Goal: Communication & Community: Answer question/provide support

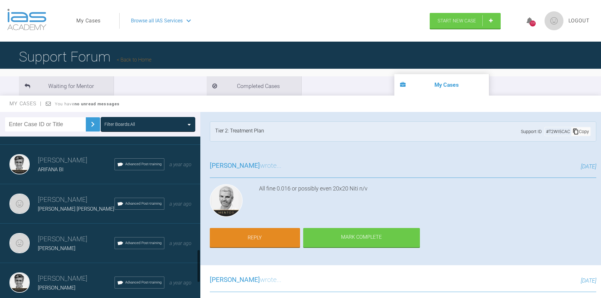
scroll to position [600, 0]
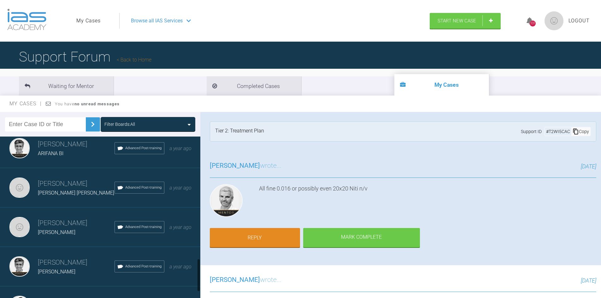
click at [55, 186] on h3 "[PERSON_NAME]" at bounding box center [76, 184] width 77 height 11
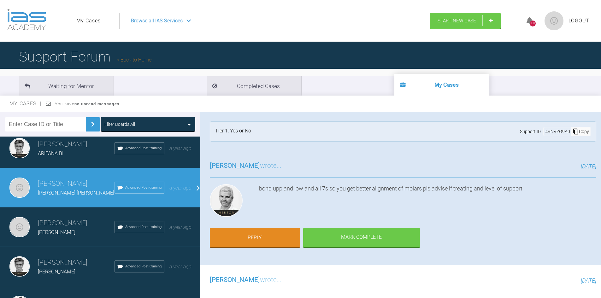
click at [48, 189] on h3 "[PERSON_NAME]" at bounding box center [76, 184] width 77 height 11
click at [249, 236] on link "Reply" at bounding box center [255, 239] width 90 height 20
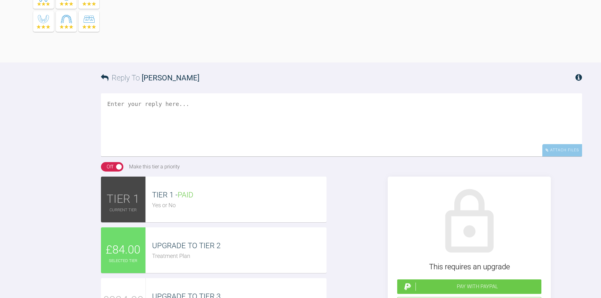
scroll to position [1488, 0]
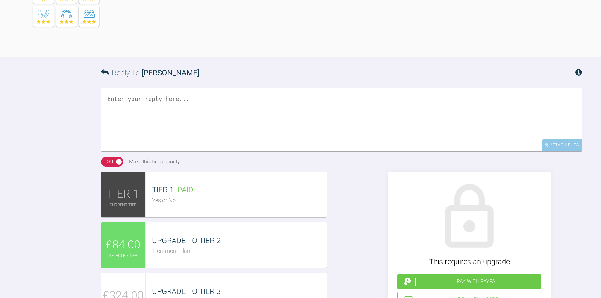
click at [162, 247] on div "Treatment Plan" at bounding box center [239, 251] width 174 height 9
click at [435, 278] on div "Pay with PayPal" at bounding box center [477, 282] width 123 height 8
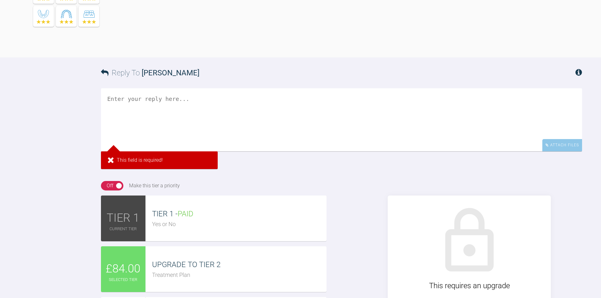
click at [152, 260] on span "UPGRADE TO TIER 2" at bounding box center [186, 264] width 68 height 9
click at [147, 88] on textarea at bounding box center [341, 119] width 481 height 63
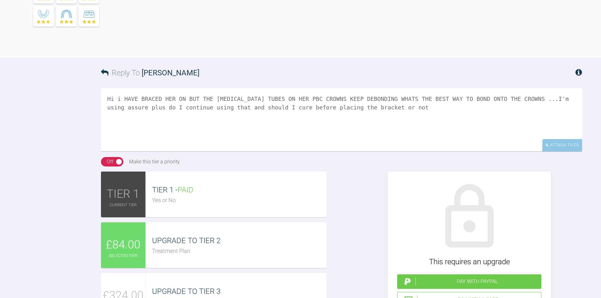
type textarea "Hi i HAVE BRACED HER ON BUT THE [MEDICAL_DATA] TUBES ON HER PBC CROWNS KEEP DEB…"
click at [475, 278] on div "Pay with PayPal" at bounding box center [477, 282] width 123 height 8
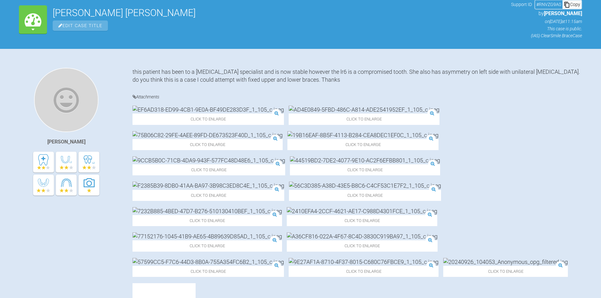
scroll to position [0, 0]
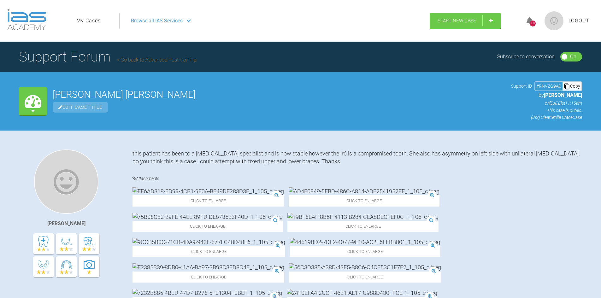
click at [92, 19] on link "My Cases" at bounding box center [88, 21] width 24 height 8
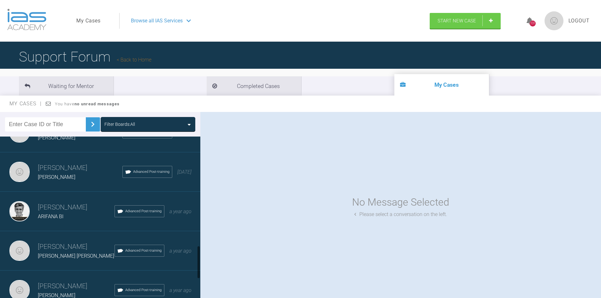
scroll to position [568, 0]
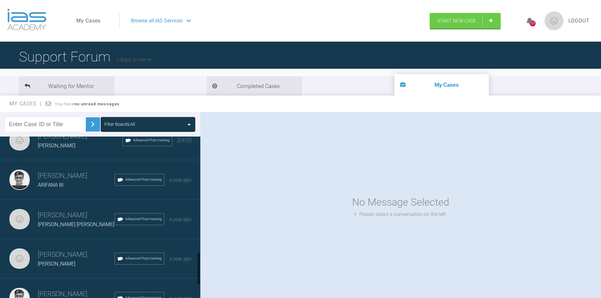
drag, startPoint x: 65, startPoint y: 176, endPoint x: 69, endPoint y: 179, distance: 4.6
click at [64, 176] on h3 "[PERSON_NAME]" at bounding box center [76, 176] width 77 height 11
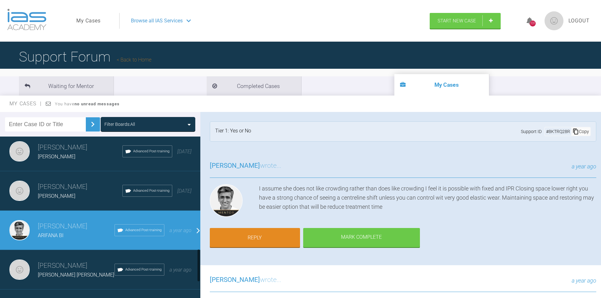
scroll to position [505, 0]
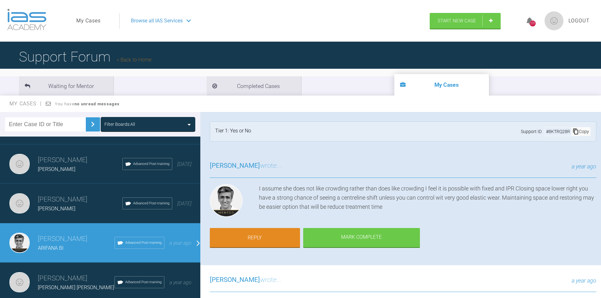
click at [64, 200] on h3 "[PERSON_NAME]" at bounding box center [80, 199] width 85 height 11
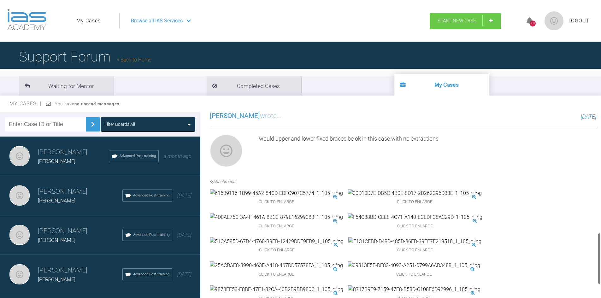
scroll to position [442, 0]
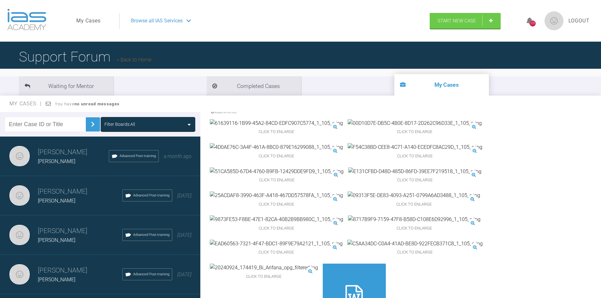
click at [299, 200] on img at bounding box center [276, 196] width 133 height 8
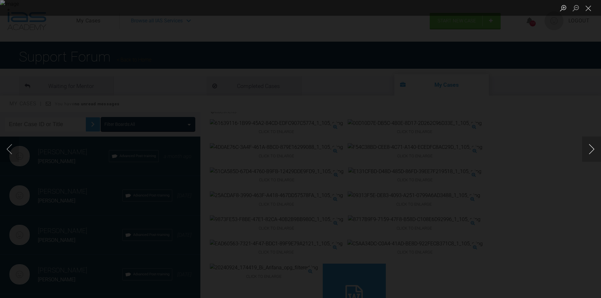
click at [591, 153] on button "Next image" at bounding box center [591, 149] width 19 height 25
click at [591, 152] on button "Next image" at bounding box center [591, 149] width 19 height 25
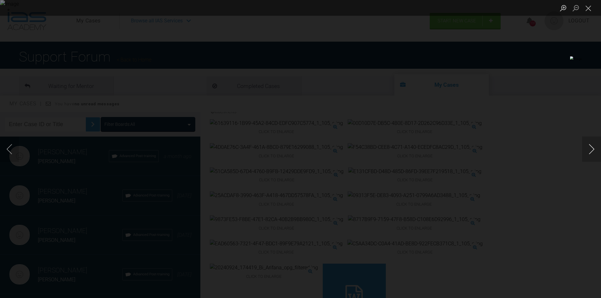
click at [591, 152] on button "Next image" at bounding box center [591, 149] width 19 height 25
click at [585, 6] on button "Close lightbox" at bounding box center [588, 8] width 13 height 11
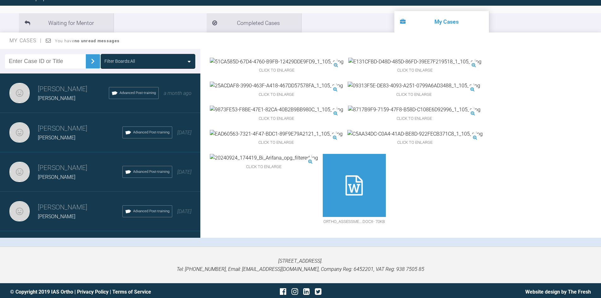
scroll to position [66, 0]
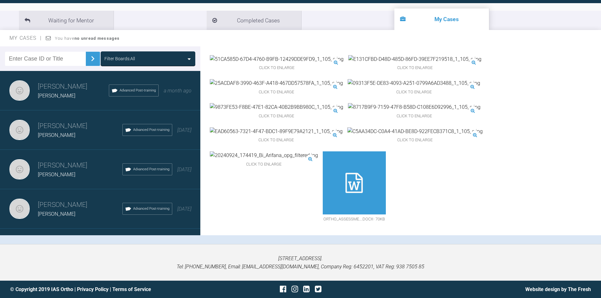
click at [386, 204] on div at bounding box center [354, 182] width 63 height 63
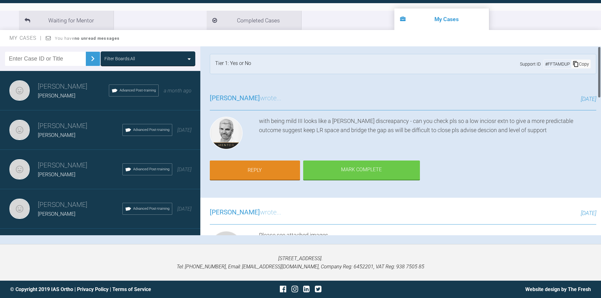
scroll to position [0, 0]
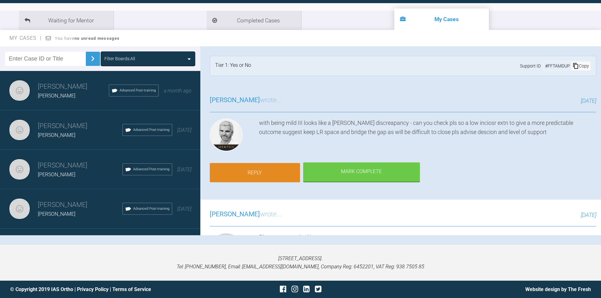
click at [264, 165] on link "Reply" at bounding box center [255, 173] width 90 height 20
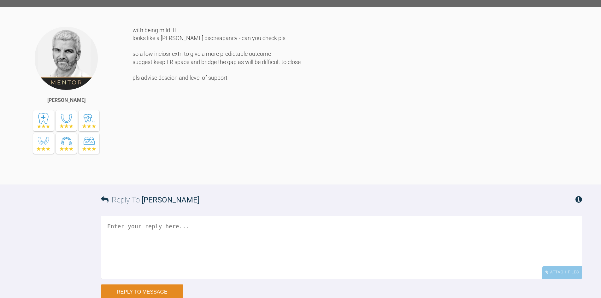
scroll to position [856, 0]
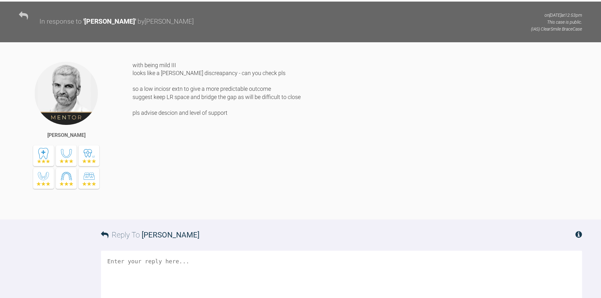
click at [134, 251] on textarea at bounding box center [341, 282] width 481 height 63
type textarea "e"
type textarea "w"
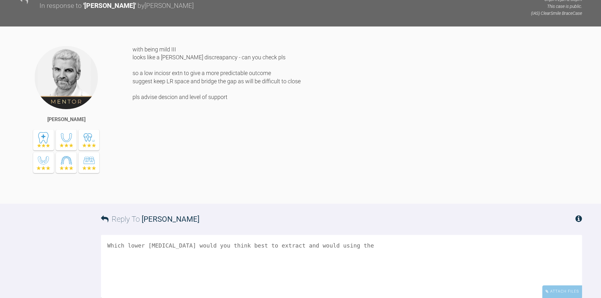
scroll to position [919, 0]
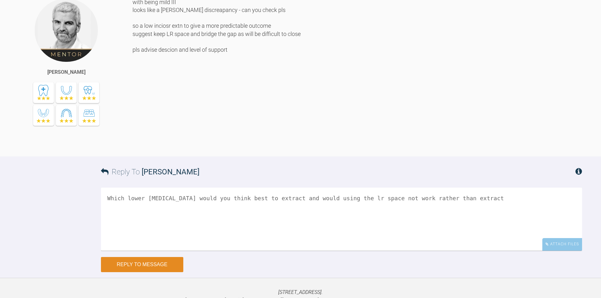
type textarea "Which lower [MEDICAL_DATA] would you think best to extract and would using the …"
click at [159, 257] on button "Reply to Message" at bounding box center [142, 264] width 82 height 15
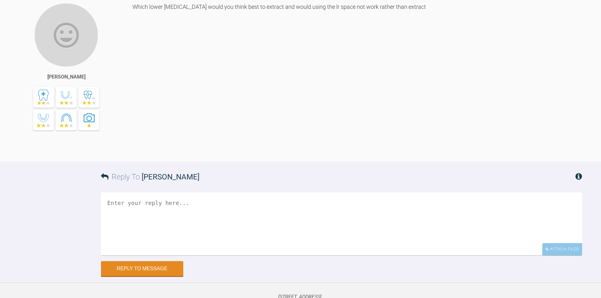
scroll to position [1137, 0]
